Goal: Find contact information: Find contact information

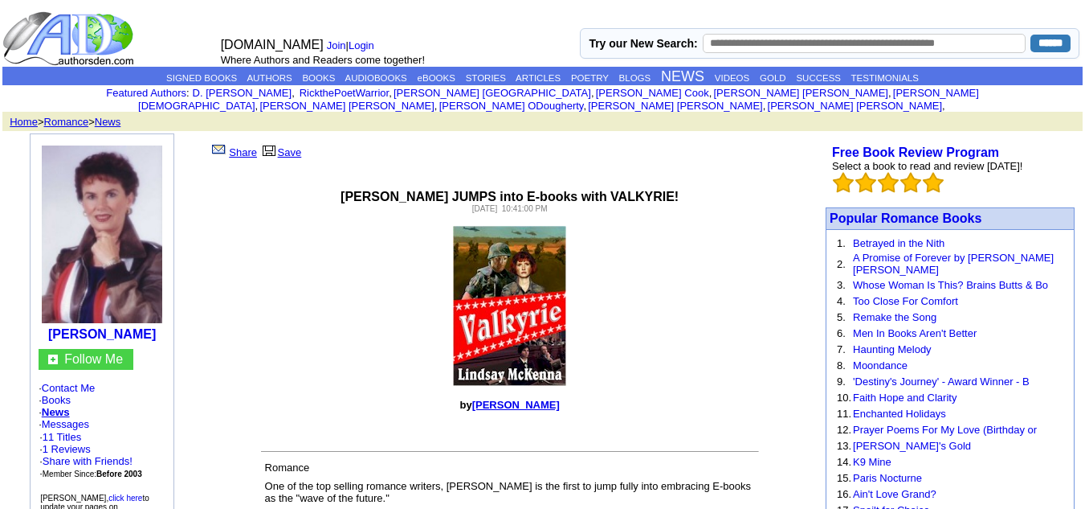
click at [46, 316] on link at bounding box center [102, 323] width 129 height 14
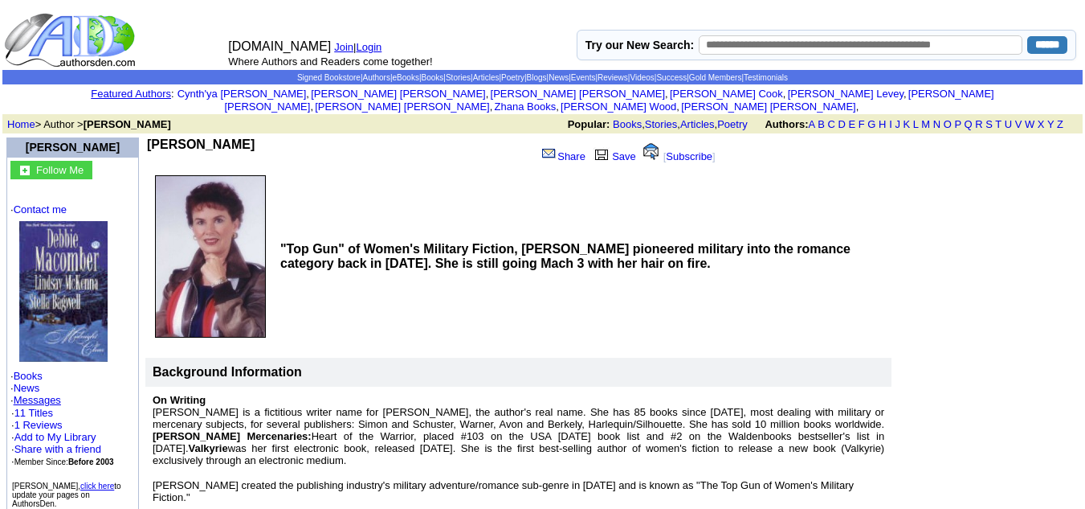
drag, startPoint x: 263, startPoint y: 129, endPoint x: 154, endPoint y: 129, distance: 108.4
click at [154, 137] on b "Lindsay McKenna" at bounding box center [201, 144] width 108 height 14
copy b "Lindsay McKenna"
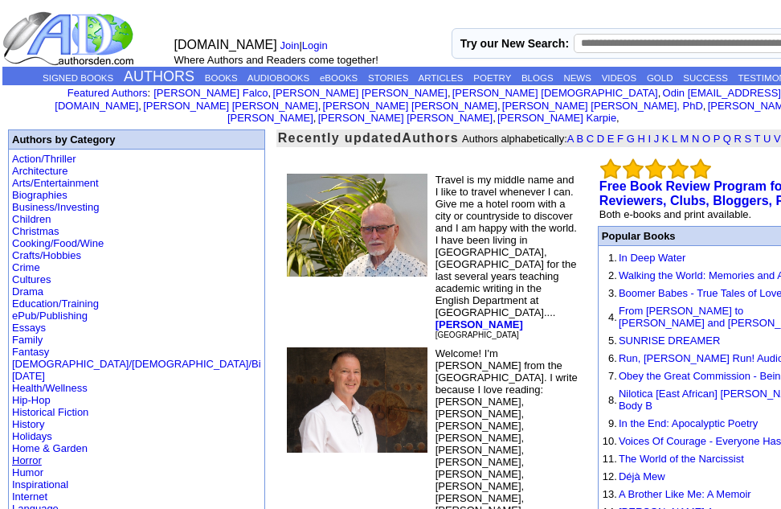
click at [41, 457] on link "Horror" at bounding box center [27, 460] width 30 height 12
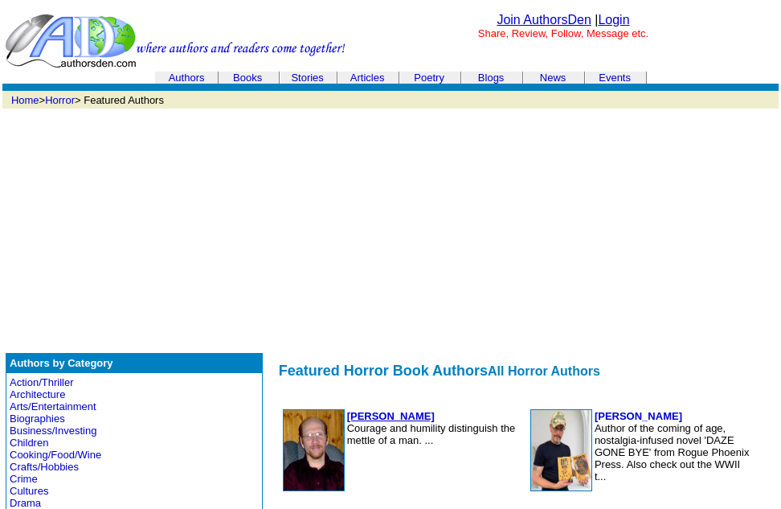
click at [347, 415] on b "Bruce Humphrey" at bounding box center [391, 416] width 88 height 12
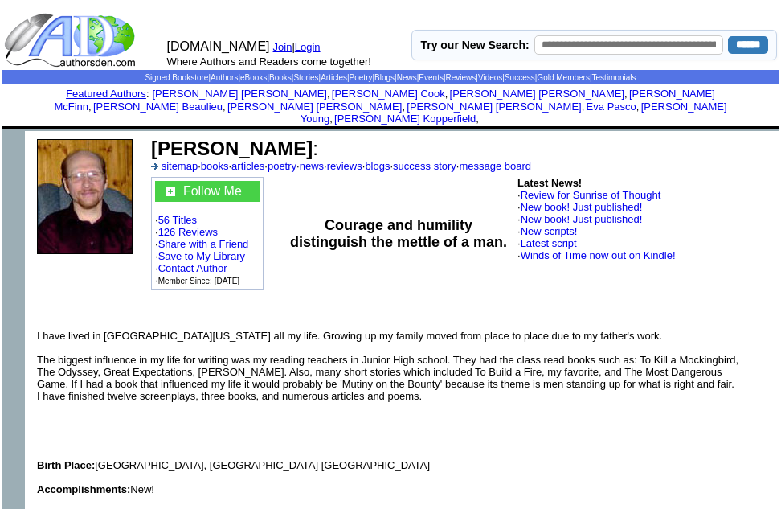
click at [212, 262] on link "Contact Author" at bounding box center [192, 268] width 69 height 12
